Goal: Find specific page/section: Find specific page/section

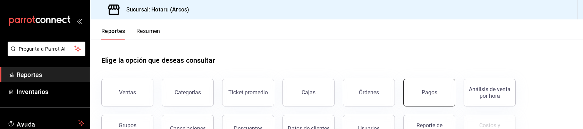
click at [425, 99] on button "Pagos" at bounding box center [429, 93] width 52 height 28
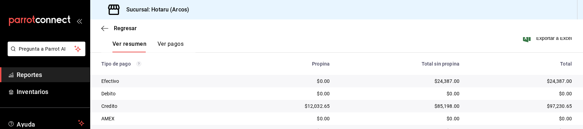
scroll to position [178, 0]
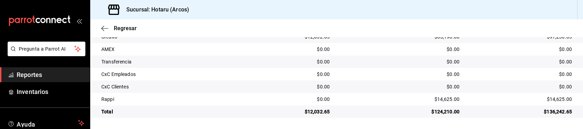
click at [52, 69] on link "Reportes" at bounding box center [45, 74] width 90 height 15
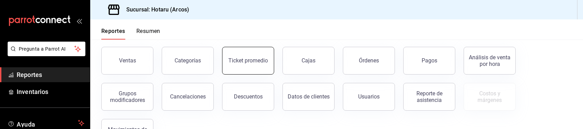
scroll to position [33, 0]
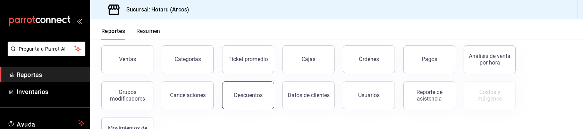
click at [257, 92] on div "Descuentos" at bounding box center [248, 95] width 29 height 7
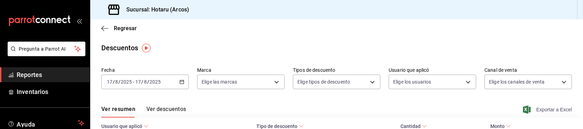
click at [531, 111] on span "Exportar a Excel" at bounding box center [548, 109] width 48 height 8
click at [42, 72] on span "Reportes" at bounding box center [51, 74] width 68 height 9
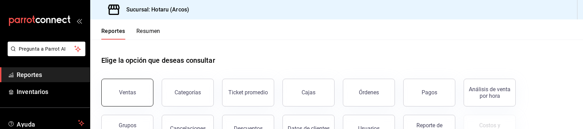
click at [128, 89] on div "Ventas" at bounding box center [127, 92] width 17 height 7
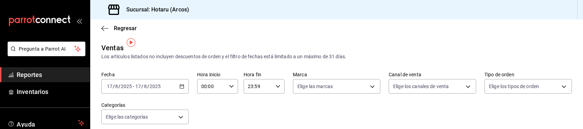
scroll to position [49, 0]
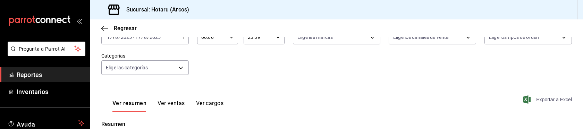
click at [534, 99] on span "Exportar a Excel" at bounding box center [548, 99] width 48 height 8
click at [53, 72] on span "Reportes" at bounding box center [51, 74] width 68 height 9
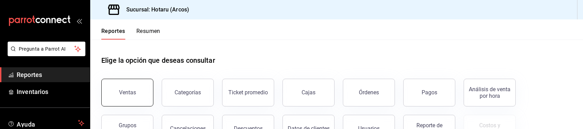
click at [128, 89] on div "Ventas" at bounding box center [127, 92] width 17 height 7
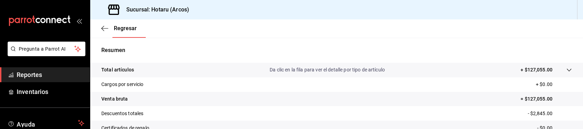
scroll to position [123, 0]
click at [566, 69] on icon at bounding box center [569, 71] width 6 height 6
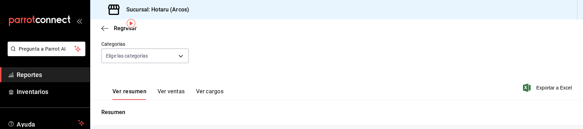
scroll to position [0, 0]
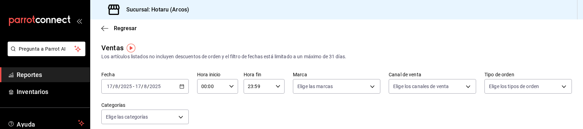
click at [66, 78] on span "Reportes" at bounding box center [51, 74] width 68 height 9
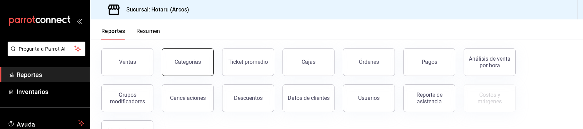
scroll to position [31, 0]
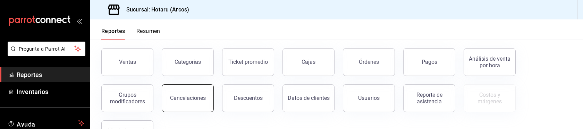
click at [207, 90] on button "Cancelaciones" at bounding box center [188, 98] width 52 height 28
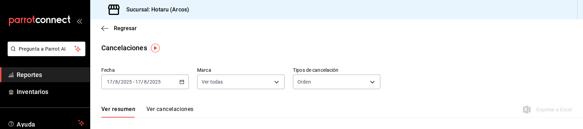
click at [50, 73] on span "Reportes" at bounding box center [51, 74] width 68 height 9
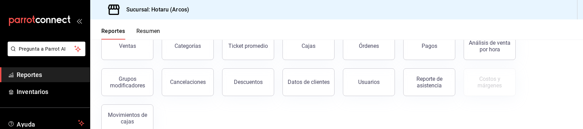
scroll to position [46, 0]
click at [195, 48] on div "Categorías" at bounding box center [187, 46] width 26 height 7
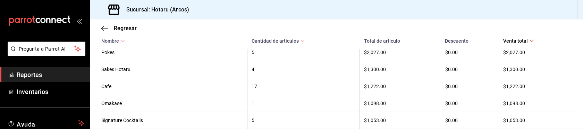
scroll to position [359, 0]
click at [258, 76] on th "4" at bounding box center [303, 68] width 112 height 17
click at [364, 70] on div "$1,300.00" at bounding box center [400, 68] width 72 height 6
